Goal: Information Seeking & Learning: Learn about a topic

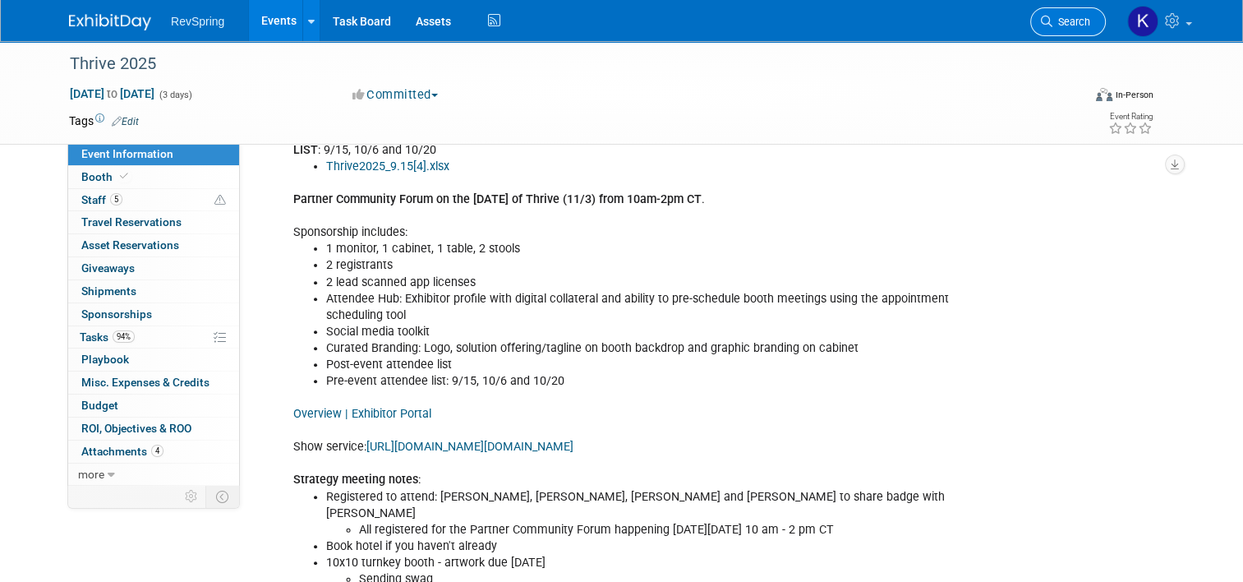
click at [1067, 32] on link "Search" at bounding box center [1068, 21] width 76 height 29
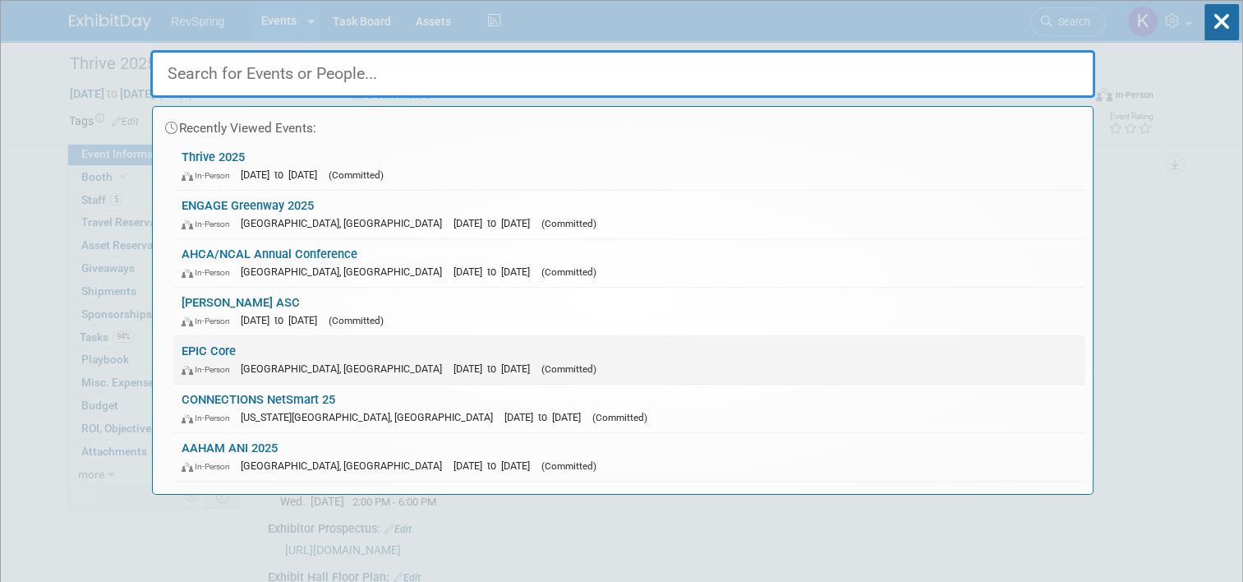
click at [562, 352] on link "EPIC Core In-Person New Orleans, LA Oct 15, 2025 to Oct 17, 2025 (Committed)" at bounding box center [628, 360] width 911 height 48
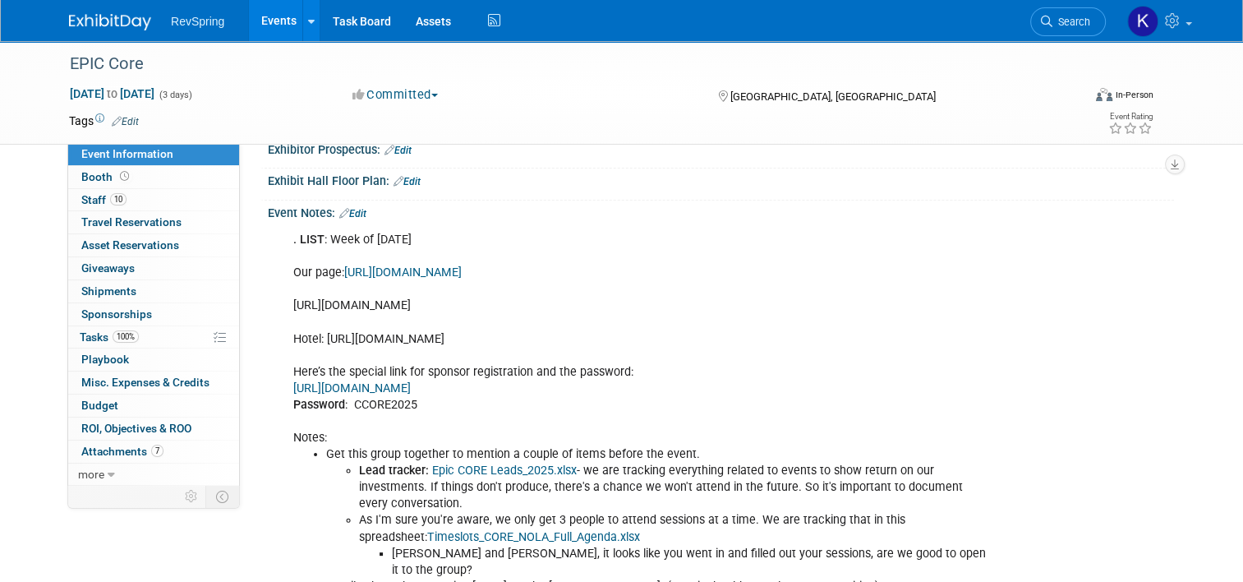
scroll to position [255, 0]
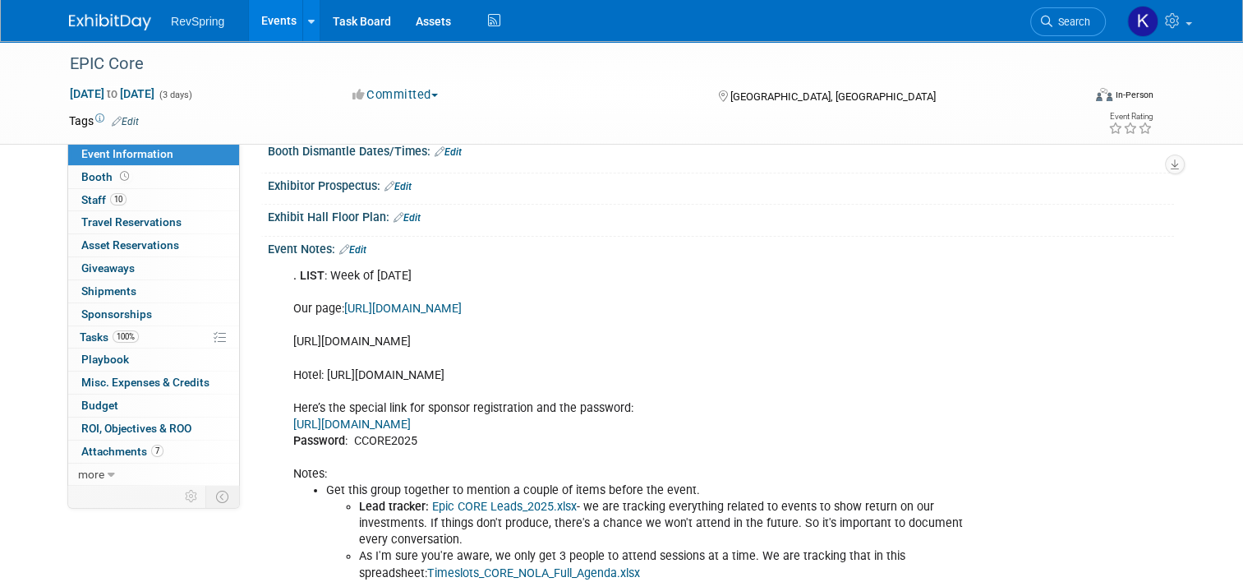
click at [401, 346] on div ". LIST : Week of [DATE] Our page: [URL][DOMAIN_NAME] [URL][DOMAIN_NAME] Hotel: …" at bounding box center [640, 557] width 716 height 594
copy div "[URL][DOMAIN_NAME]"
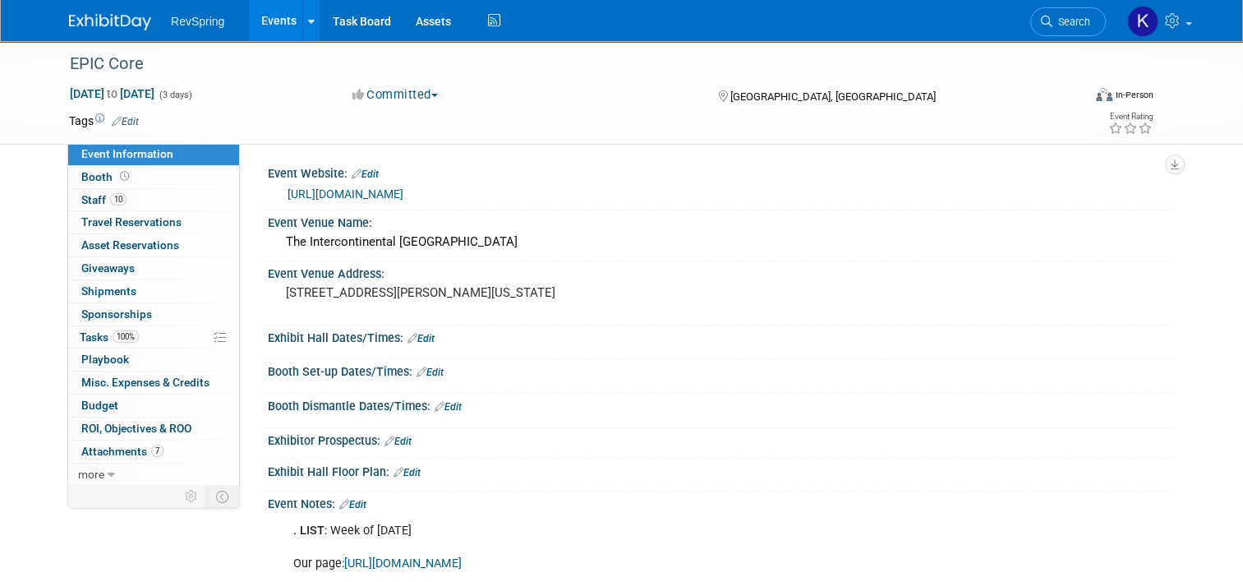
click at [384, 196] on link "[URL][DOMAIN_NAME]" at bounding box center [346, 193] width 116 height 13
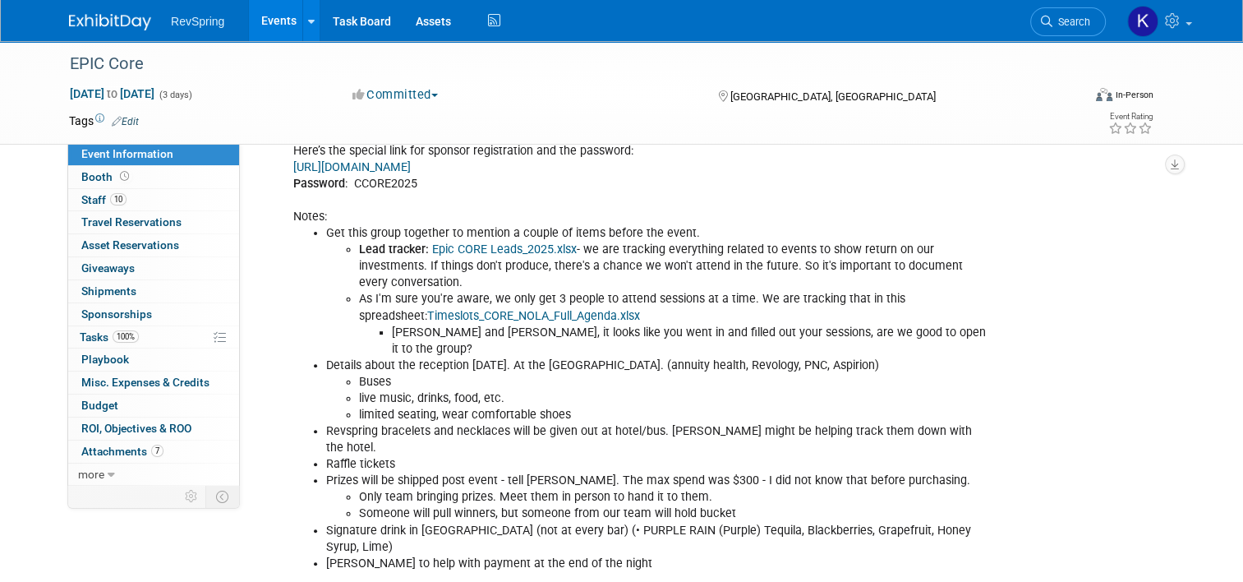
scroll to position [513, 0]
drag, startPoint x: 569, startPoint y: 395, endPoint x: 412, endPoint y: 375, distance: 159.1
click at [412, 375] on ul "Buses live music, drinks, food, etc. limited seating, wear comfortable shoes" at bounding box center [657, 397] width 662 height 49
drag, startPoint x: 851, startPoint y: 342, endPoint x: 647, endPoint y: 344, distance: 203.7
click at [647, 357] on li "Details about the reception [DATE]. At the [GEOGRAPHIC_DATA]. (annuity health, …" at bounding box center [657, 390] width 662 height 66
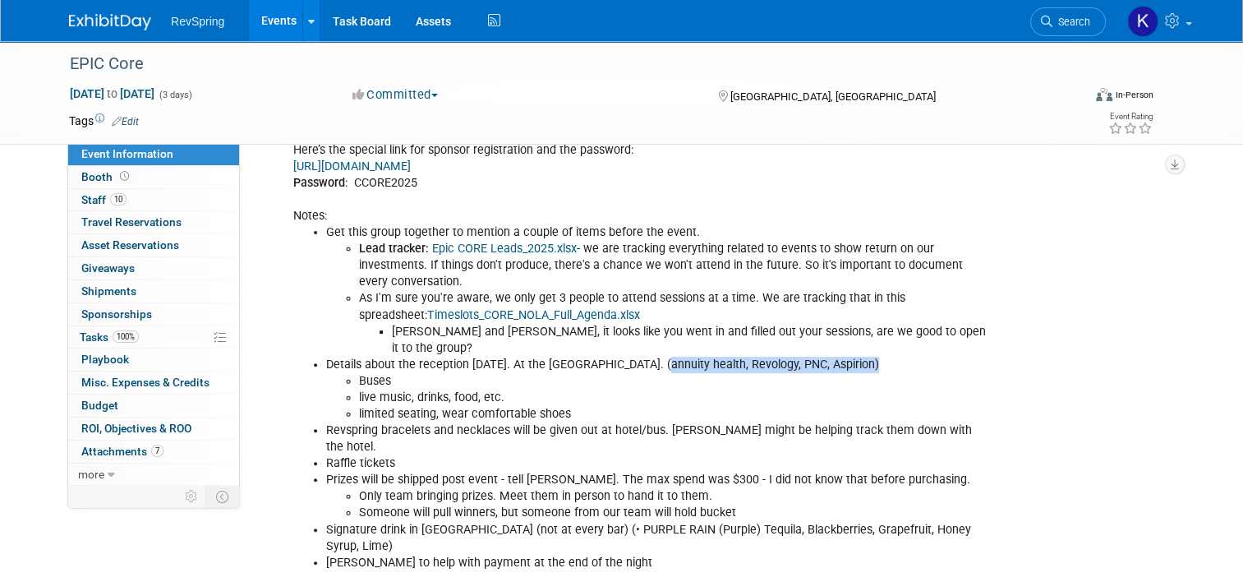
copy li "annuity health, Revology, PNC, Aspirion)"
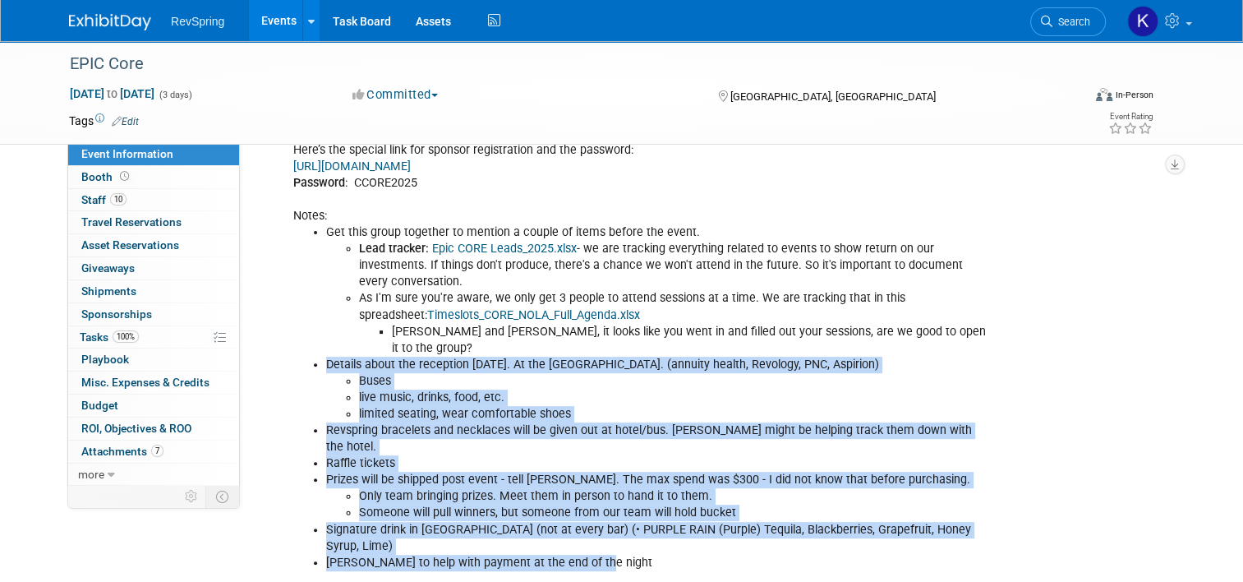
drag, startPoint x: 587, startPoint y: 514, endPoint x: 315, endPoint y: 344, distance: 321.4
click at [315, 344] on ul "Get this group together to mention a couple of items before the event. Lead tra…" at bounding box center [640, 397] width 695 height 347
copy ul "Details about the reception [DATE]. At the [GEOGRAPHIC_DATA]. (annuity health, …"
